Goal: Find specific page/section: Find specific page/section

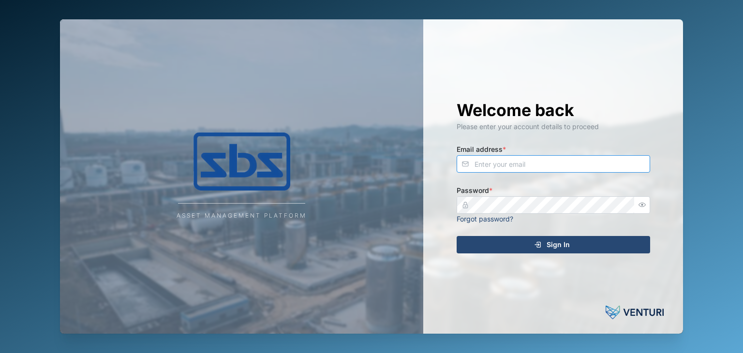
type input "operations_manager@sbs.com.pg"
click at [566, 244] on span "Sign In" at bounding box center [558, 245] width 23 height 16
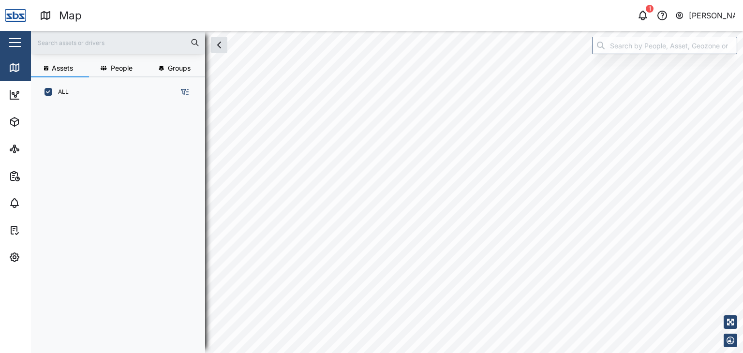
scroll to position [234, 151]
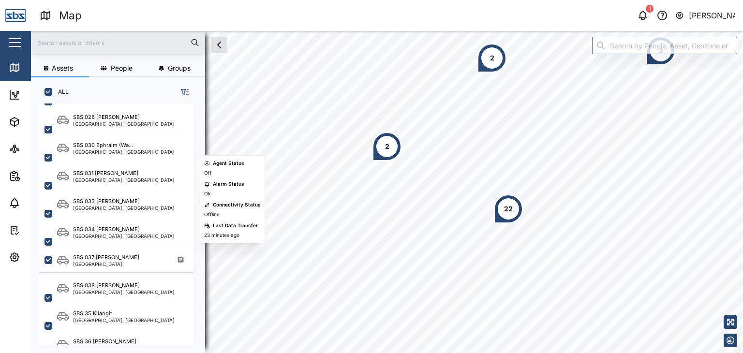
scroll to position [1049, 0]
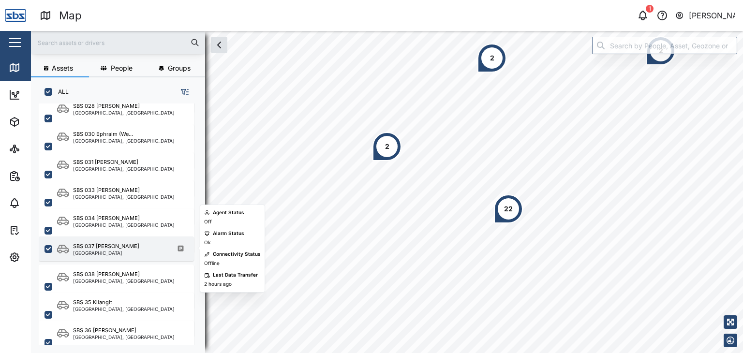
click at [107, 251] on div "Southern Region" at bounding box center [106, 253] width 66 height 5
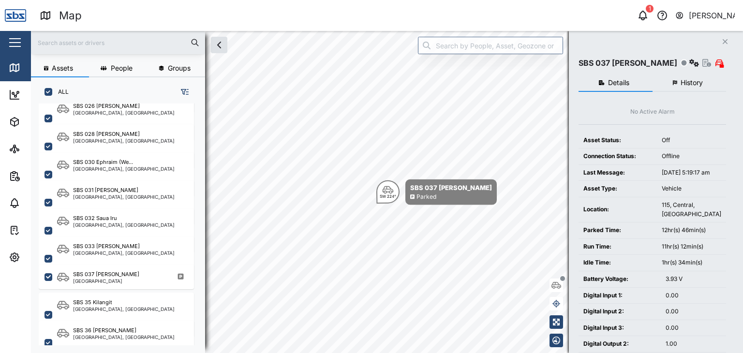
click at [57, 45] on input "text" at bounding box center [118, 42] width 163 height 15
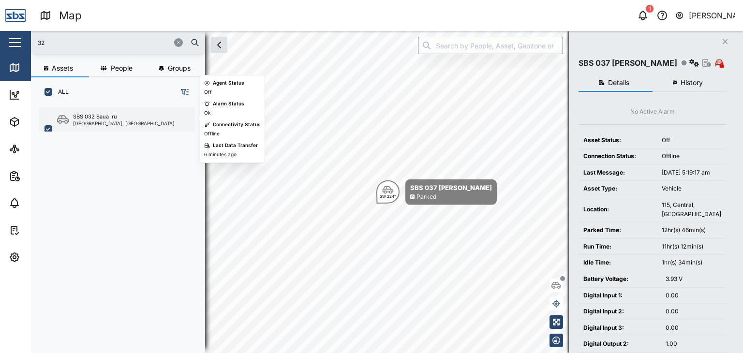
click at [108, 127] on div "SBS 032 Saua Iru Port Moresby, Southern Region" at bounding box center [116, 129] width 155 height 45
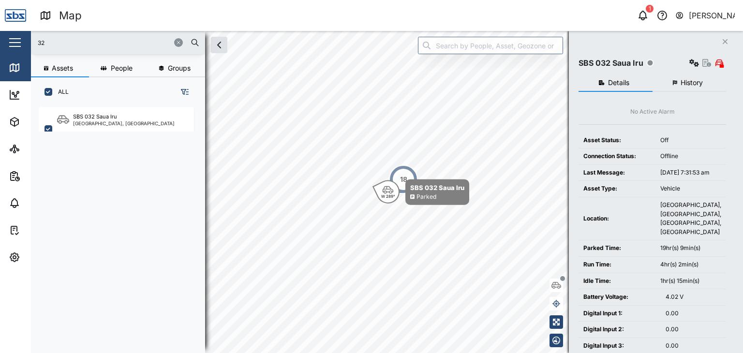
drag, startPoint x: 48, startPoint y: 45, endPoint x: 17, endPoint y: 46, distance: 31.0
click at [17, 46] on div "Map 1 Vijay Kumar Close Map Dashboard Assets ATS Camera Generator Personnel Tan…" at bounding box center [371, 176] width 743 height 353
type input "29"
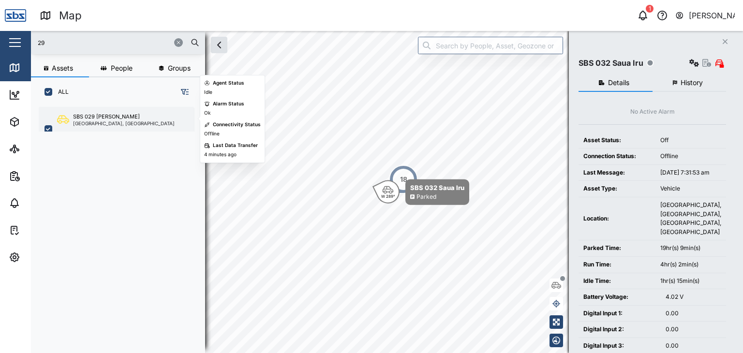
click at [112, 115] on div "SBS 029 [PERSON_NAME]" at bounding box center [106, 117] width 67 height 8
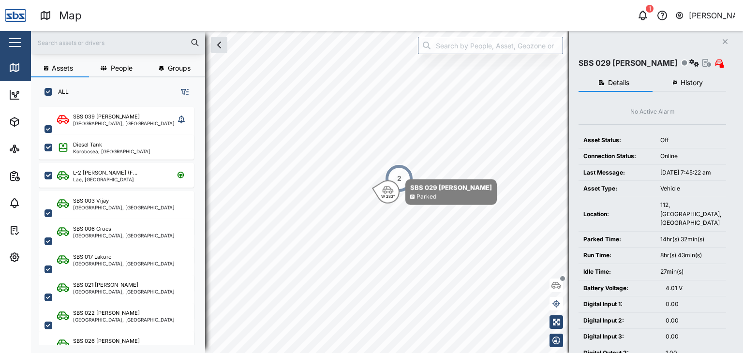
click at [43, 44] on input "text" at bounding box center [118, 42] width 163 height 15
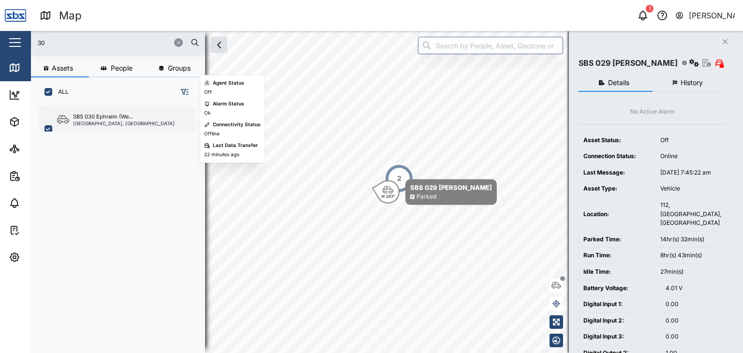
click at [93, 122] on div "[GEOGRAPHIC_DATA], [GEOGRAPHIC_DATA]" at bounding box center [124, 123] width 102 height 5
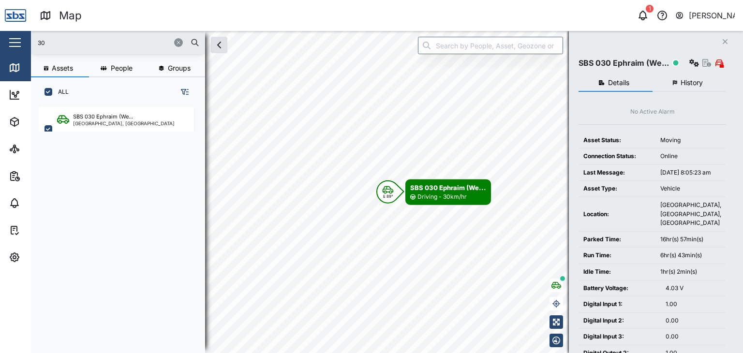
drag, startPoint x: 52, startPoint y: 40, endPoint x: 18, endPoint y: 40, distance: 34.4
click at [18, 40] on div "Map 1 [PERSON_NAME] Close Map Dashboard Assets ATS Camera Generator Personnel T…" at bounding box center [371, 176] width 743 height 353
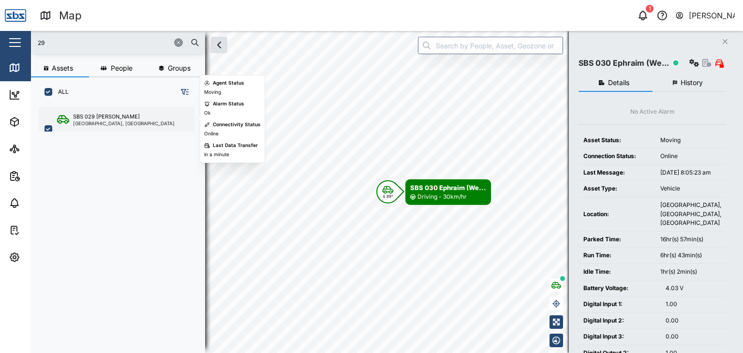
click at [112, 116] on div "SBS 029 [PERSON_NAME]" at bounding box center [106, 117] width 67 height 8
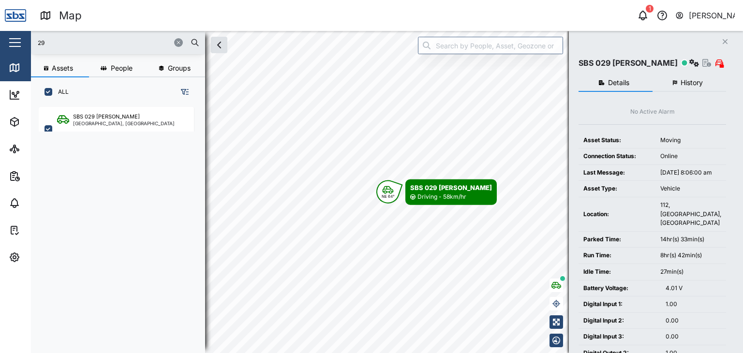
drag, startPoint x: 51, startPoint y: 37, endPoint x: 13, endPoint y: 39, distance: 38.7
click at [13, 38] on div "Map 1 [PERSON_NAME] Close Map Dashboard Assets ATS Camera Generator Personnel T…" at bounding box center [371, 176] width 743 height 353
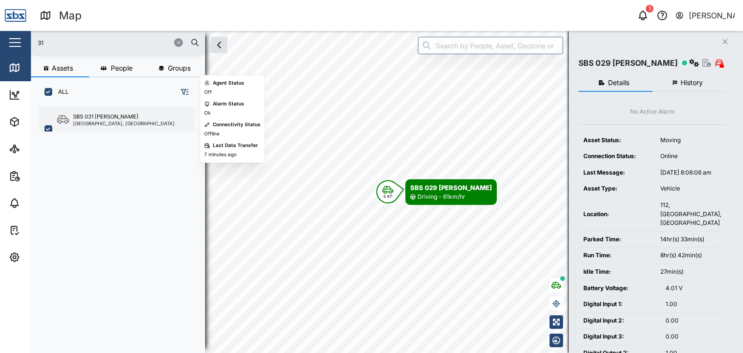
click at [89, 119] on div "SBS 031 [PERSON_NAME]" at bounding box center [105, 117] width 65 height 8
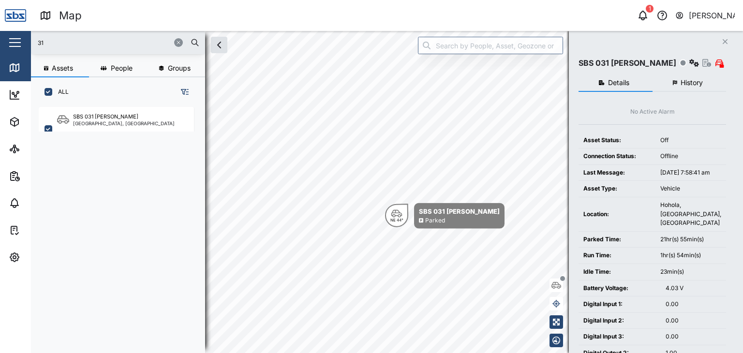
drag, startPoint x: 53, startPoint y: 42, endPoint x: 21, endPoint y: 41, distance: 31.5
click at [21, 41] on div "Map 1 [PERSON_NAME] Close Map Dashboard Assets ATS Camera Generator Personnel T…" at bounding box center [371, 176] width 743 height 353
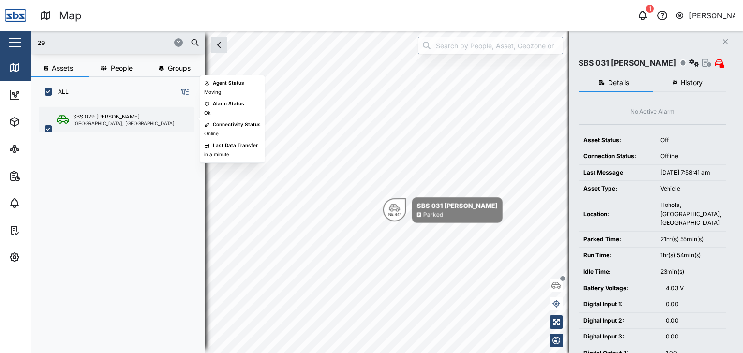
click at [86, 122] on div "[GEOGRAPHIC_DATA], [GEOGRAPHIC_DATA]" at bounding box center [124, 123] width 102 height 5
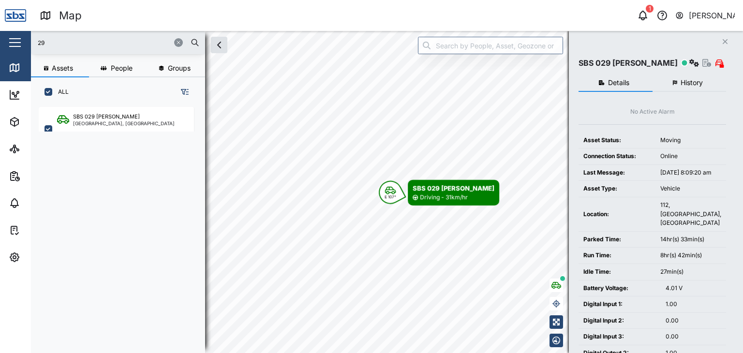
drag, startPoint x: 68, startPoint y: 49, endPoint x: 10, endPoint y: 26, distance: 63.0
click at [10, 26] on div "Map 1 [PERSON_NAME] Close Map Dashboard Assets ATS Camera Generator Personnel T…" at bounding box center [371, 176] width 743 height 353
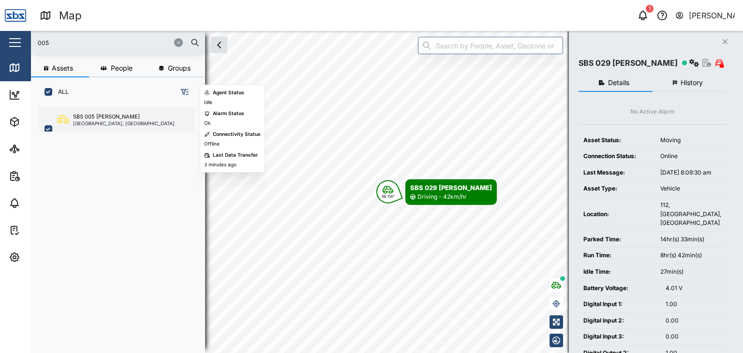
click at [117, 115] on div "SBS 005 [PERSON_NAME]" at bounding box center [106, 117] width 67 height 8
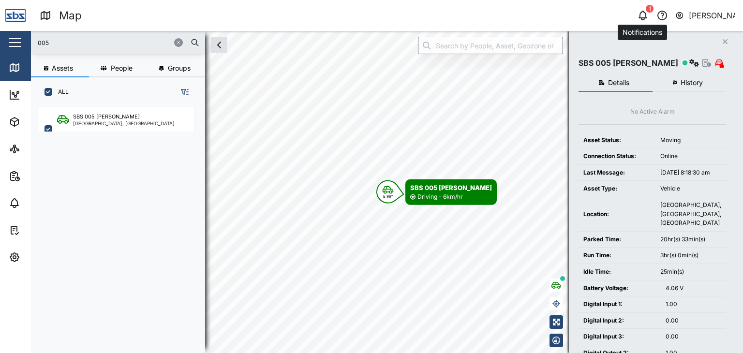
click at [641, 18] on icon "button" at bounding box center [643, 16] width 12 height 12
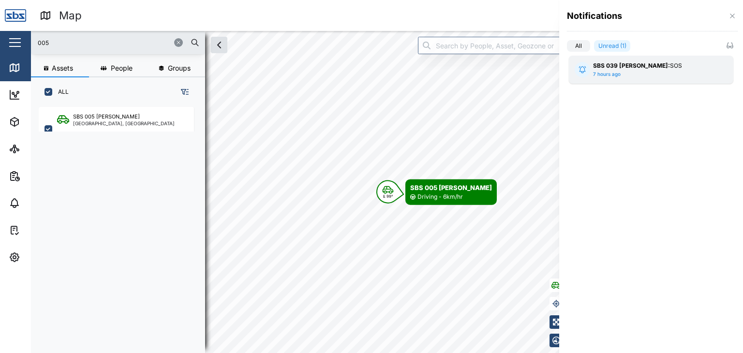
click at [651, 71] on div "SBS 039 [PERSON_NAME]: SOS 7 hours ago" at bounding box center [651, 69] width 116 height 16
click at [732, 19] on icon "button" at bounding box center [733, 16] width 8 height 8
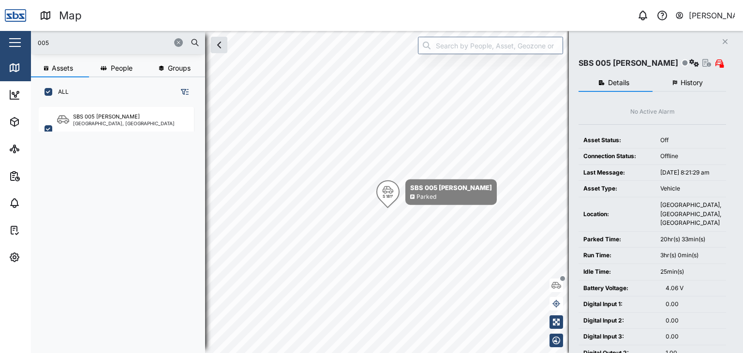
drag, startPoint x: 56, startPoint y: 39, endPoint x: 0, endPoint y: 33, distance: 55.9
click at [0, 33] on div "Map 0 [PERSON_NAME] Close Map Dashboard Assets ATS Camera Generator Personnel T…" at bounding box center [371, 176] width 743 height 353
type input "29"
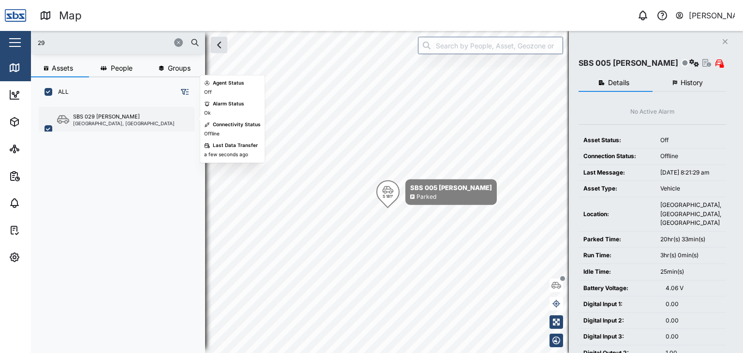
click at [89, 116] on div "SBS 029 [PERSON_NAME]" at bounding box center [106, 117] width 67 height 8
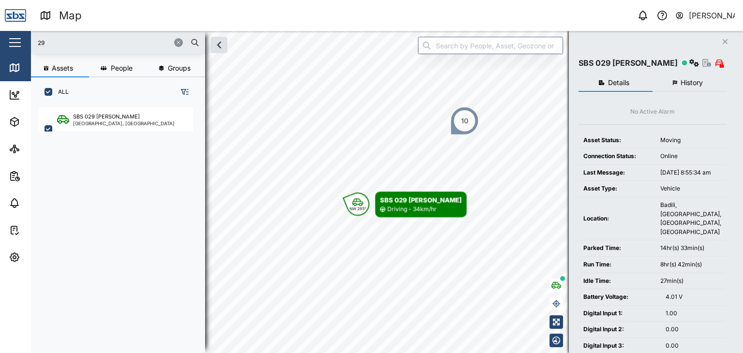
click at [64, 38] on input "29" at bounding box center [118, 42] width 163 height 15
